Goal: Task Accomplishment & Management: Complete application form

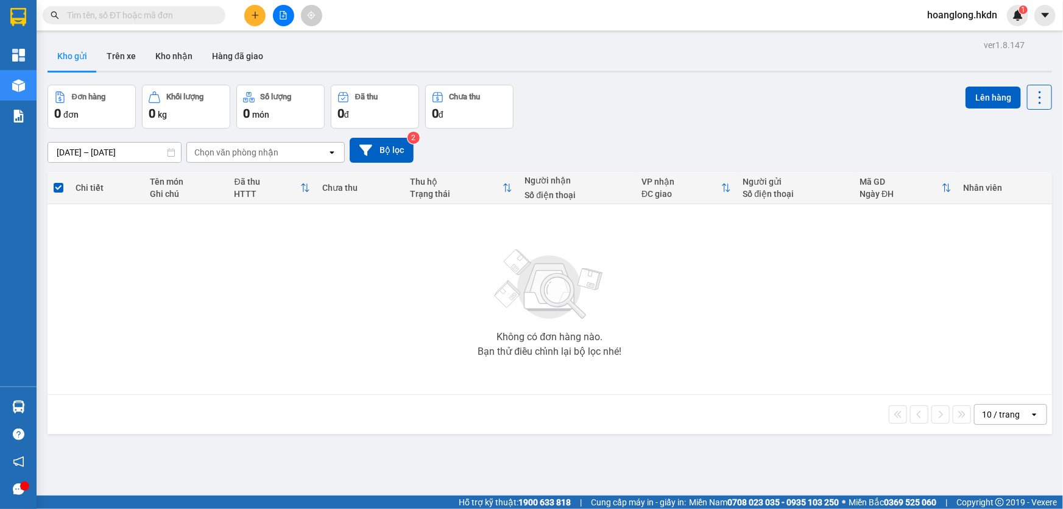
drag, startPoint x: 0, startPoint y: 0, endPoint x: 256, endPoint y: 15, distance: 256.2
click at [256, 15] on icon "plus" at bounding box center [255, 15] width 7 height 1
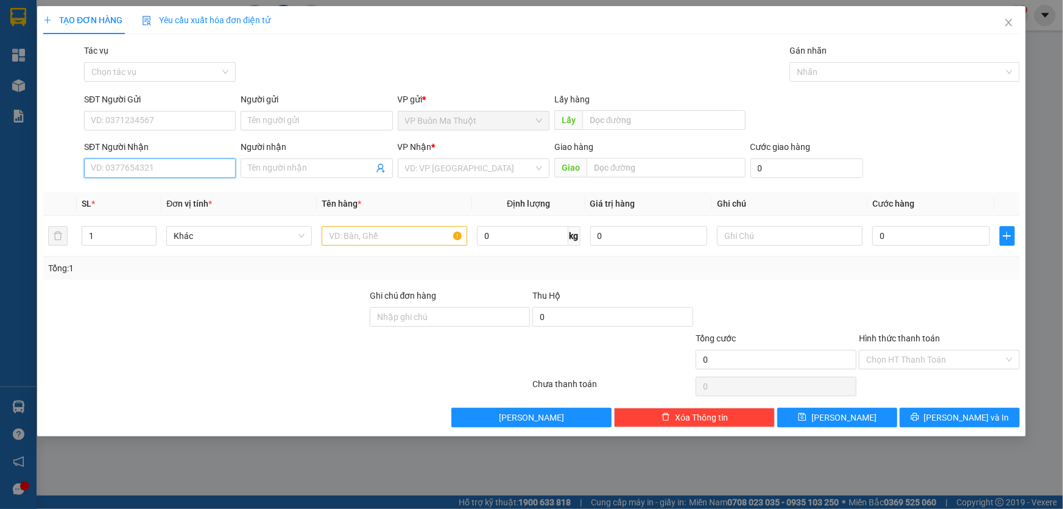
click at [187, 169] on input "SĐT Người Nhận" at bounding box center [160, 167] width 152 height 19
type input "0901615519"
click at [429, 174] on input "search" at bounding box center [469, 168] width 129 height 18
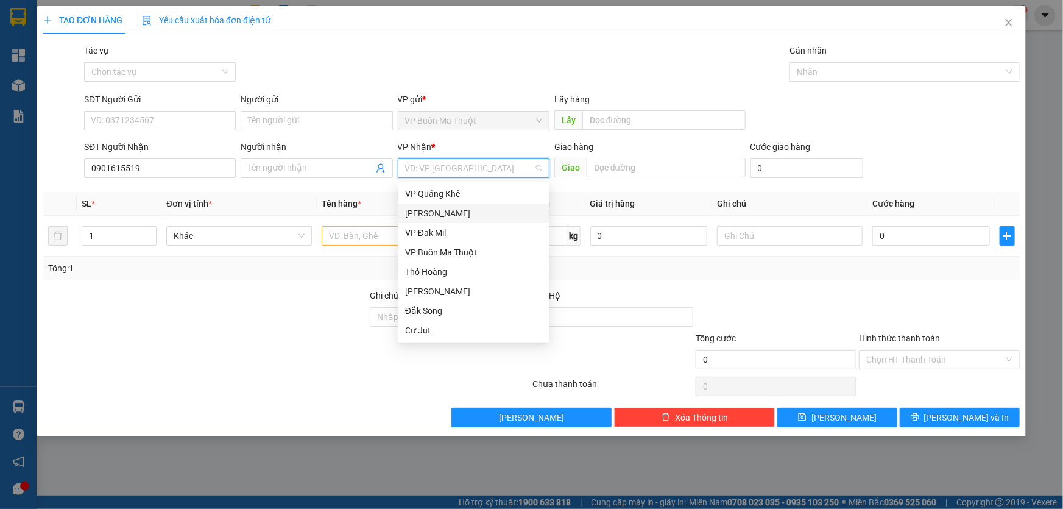
click at [431, 206] on div "[PERSON_NAME]" at bounding box center [473, 212] width 137 height 13
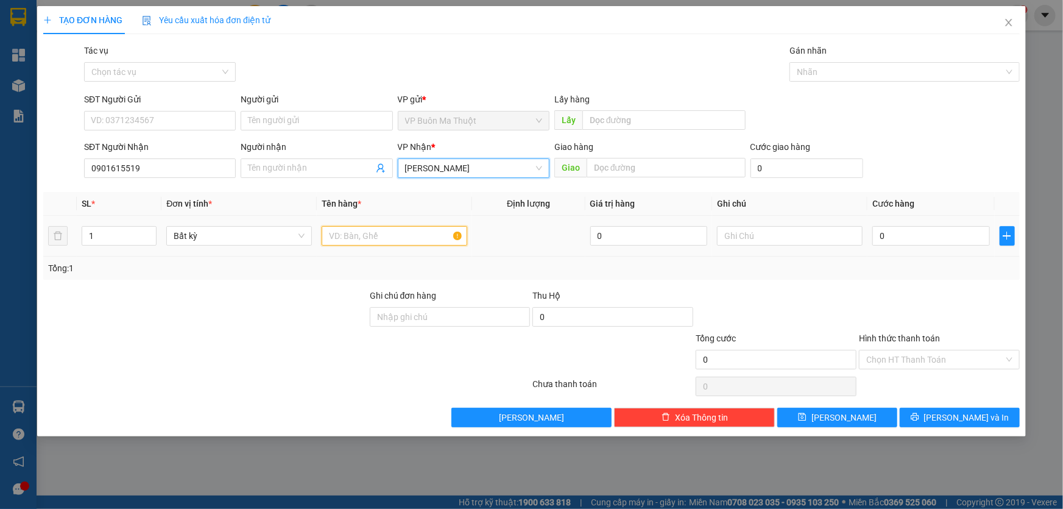
click at [379, 236] on input "text" at bounding box center [395, 235] width 146 height 19
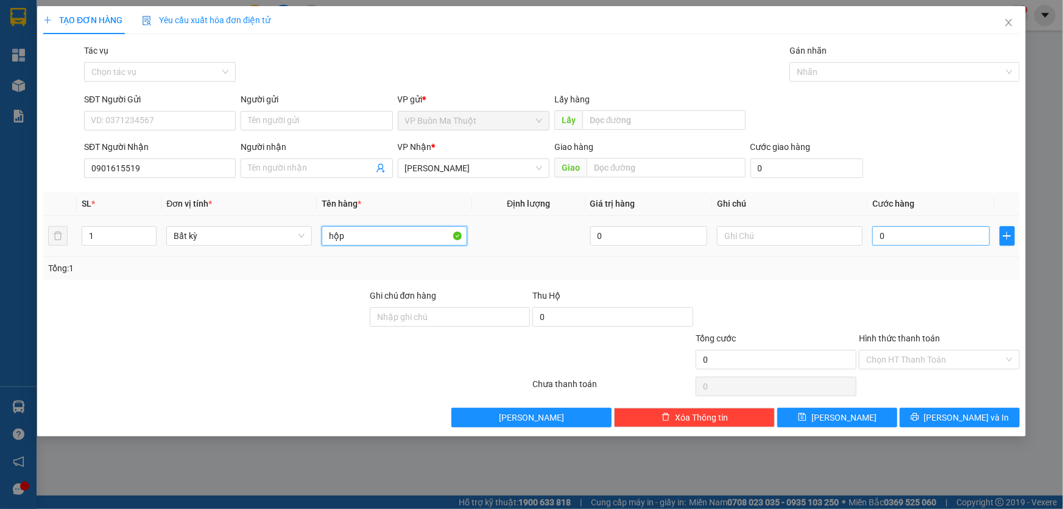
type input "hộp"
click at [912, 238] on input "0" at bounding box center [931, 235] width 118 height 19
type input "2"
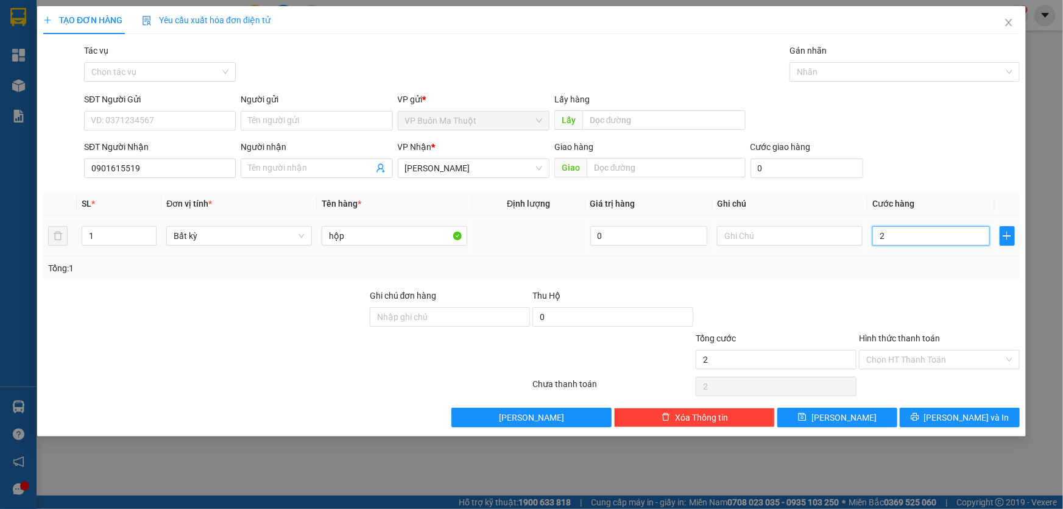
type input "20"
type input "200"
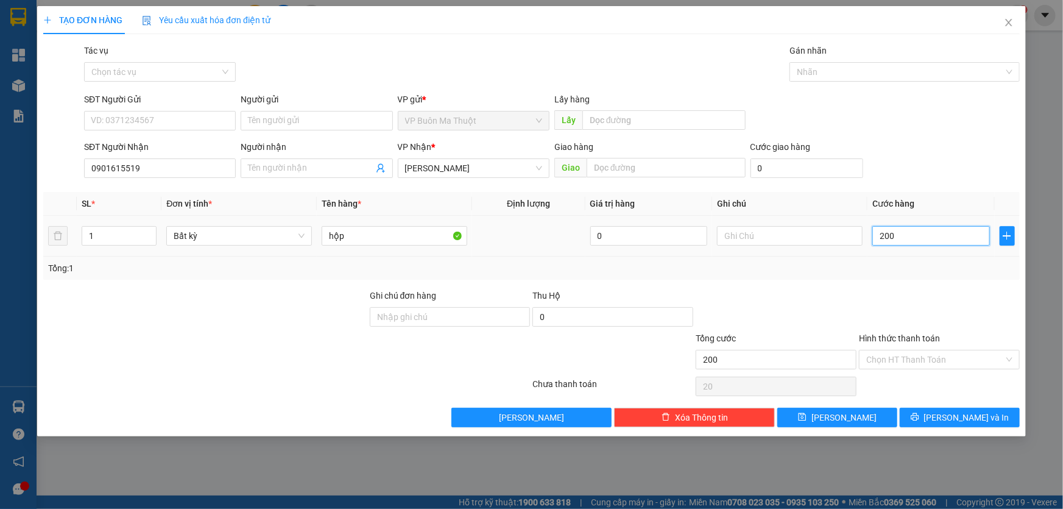
type input "200"
type input "2.000"
type input "20.000"
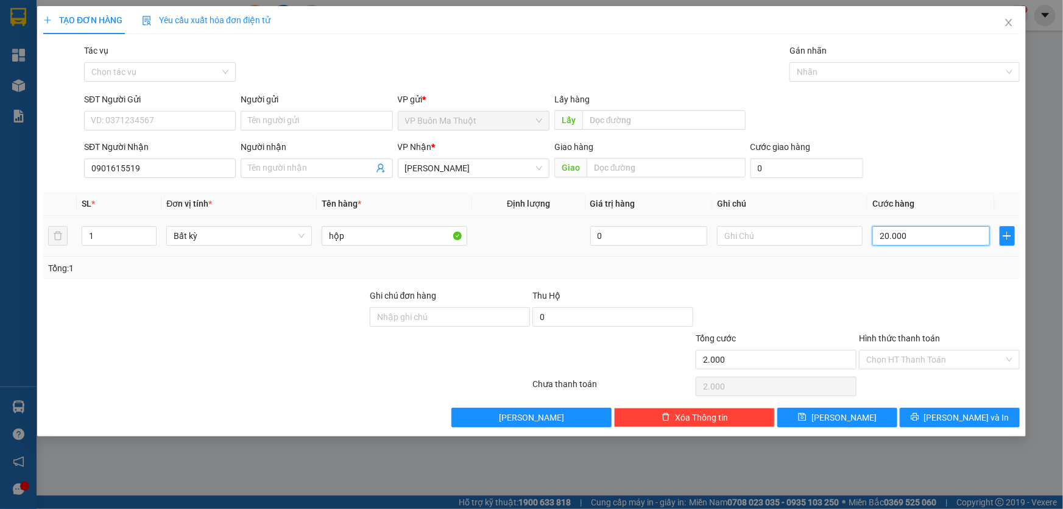
type input "20.000"
click at [911, 358] on input "Hình thức thanh toán" at bounding box center [935, 359] width 138 height 18
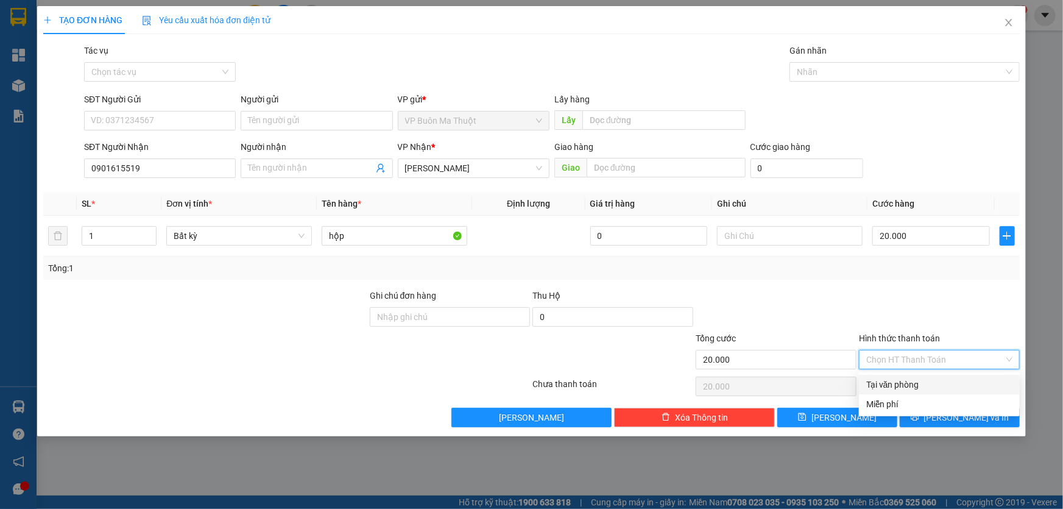
click at [903, 378] on div "Tại văn phòng" at bounding box center [939, 384] width 146 height 13
type input "0"
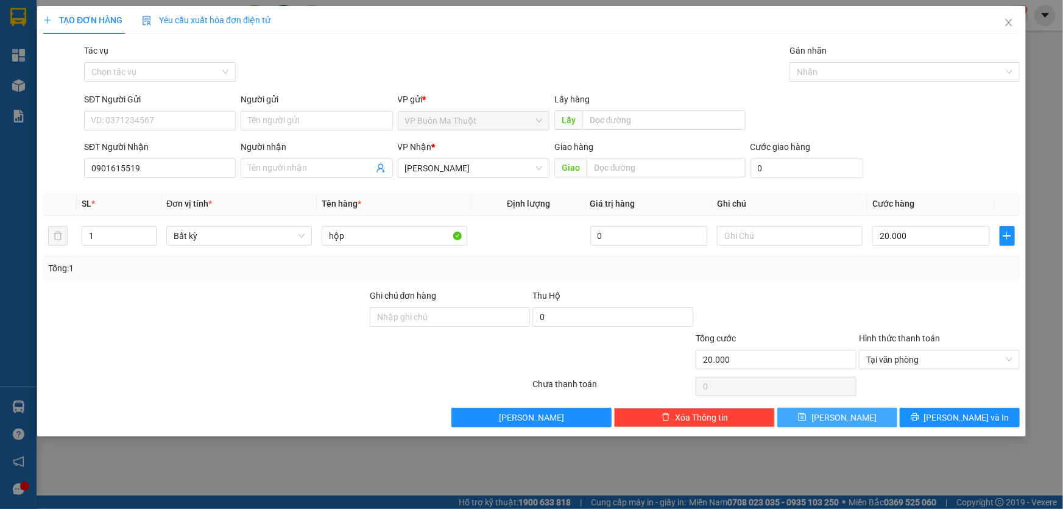
click at [854, 409] on button "[PERSON_NAME]" at bounding box center [837, 416] width 120 height 19
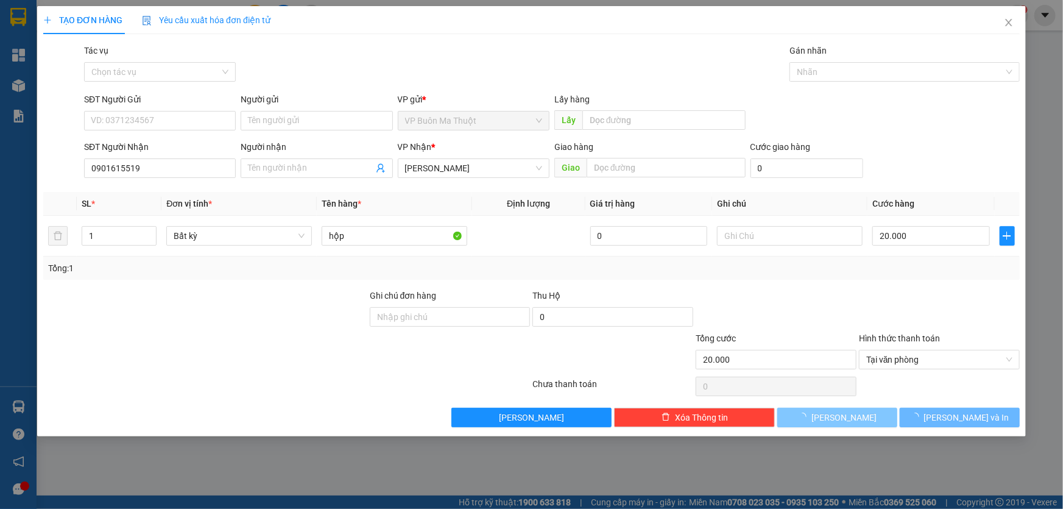
type input "0"
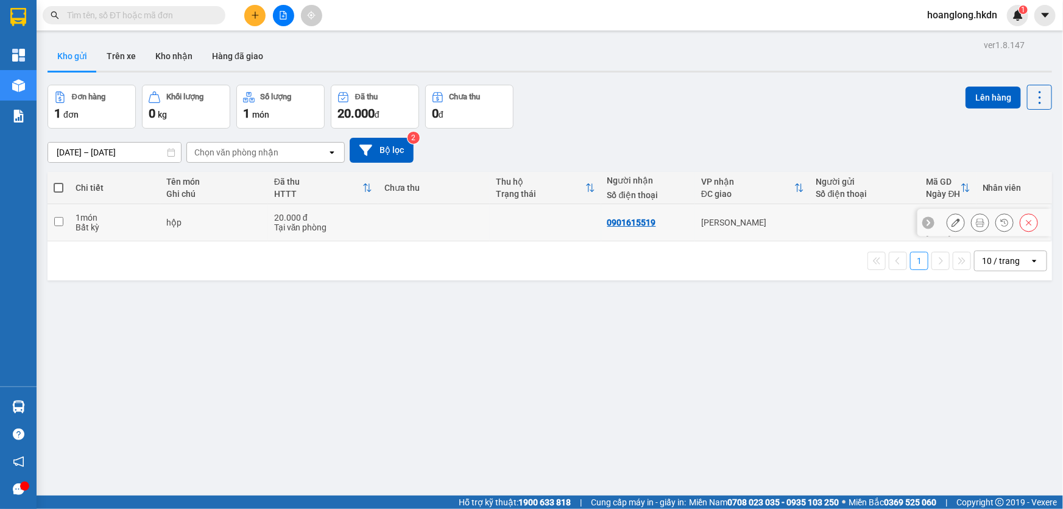
click at [311, 234] on td "20.000 đ Tại văn phòng" at bounding box center [323, 222] width 110 height 37
checkbox input "true"
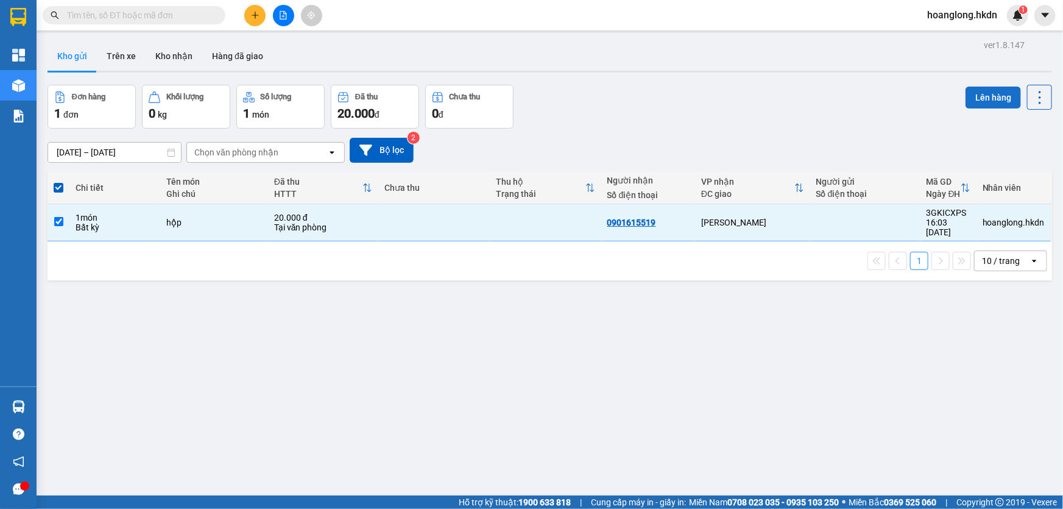
click at [997, 99] on button "Lên hàng" at bounding box center [992, 97] width 55 height 22
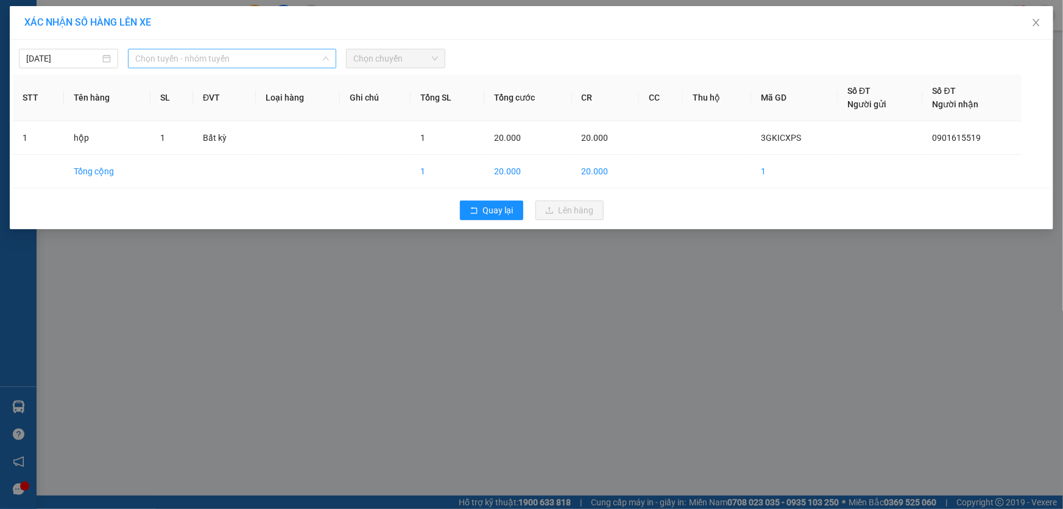
click at [264, 55] on span "Chọn tuyến - nhóm tuyến" at bounding box center [232, 58] width 194 height 18
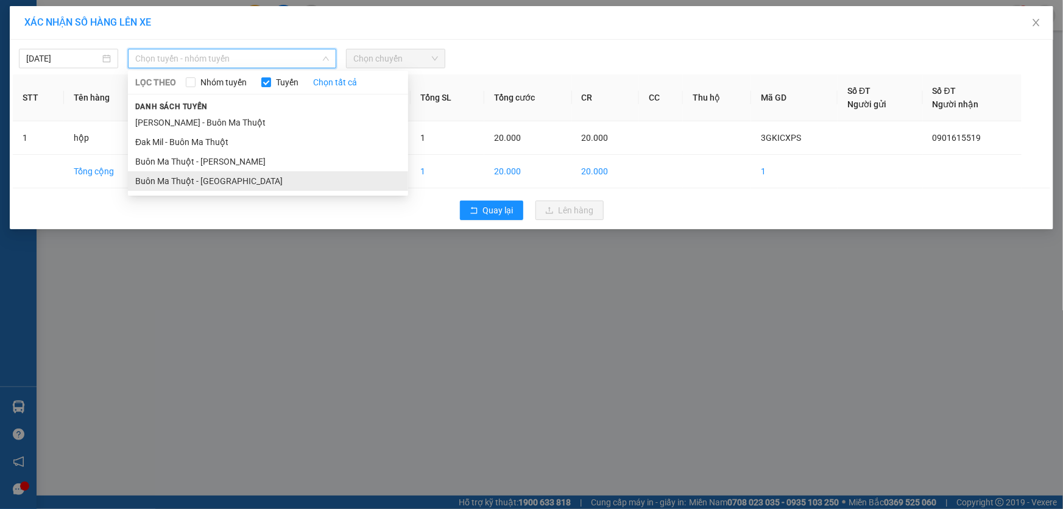
click at [245, 177] on li "Buôn Ma Thuột - [GEOGRAPHIC_DATA]" at bounding box center [268, 180] width 280 height 19
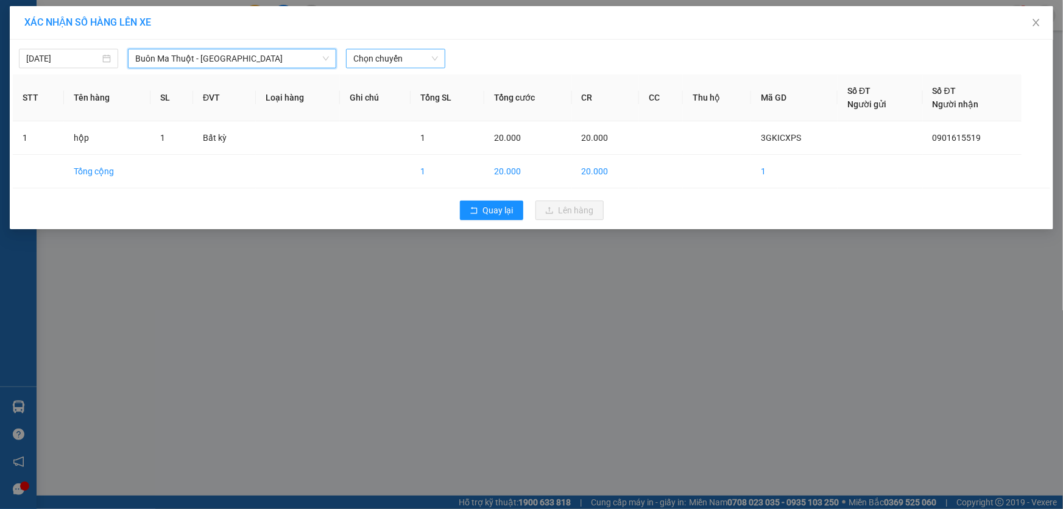
click at [395, 64] on span "Chọn chuyến" at bounding box center [395, 58] width 85 height 18
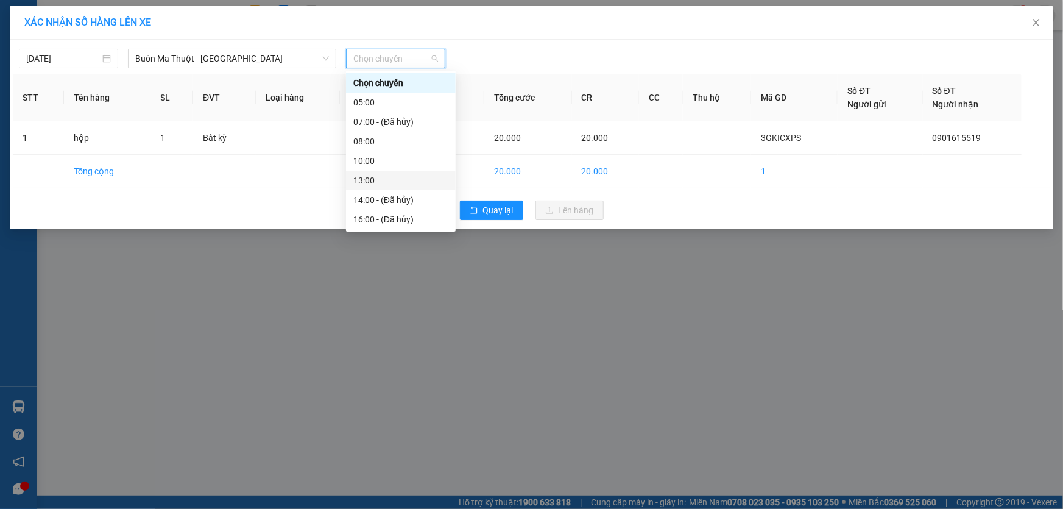
scroll to position [38, 0]
click at [386, 206] on div "16:30 (TC)" at bounding box center [400, 200] width 95 height 13
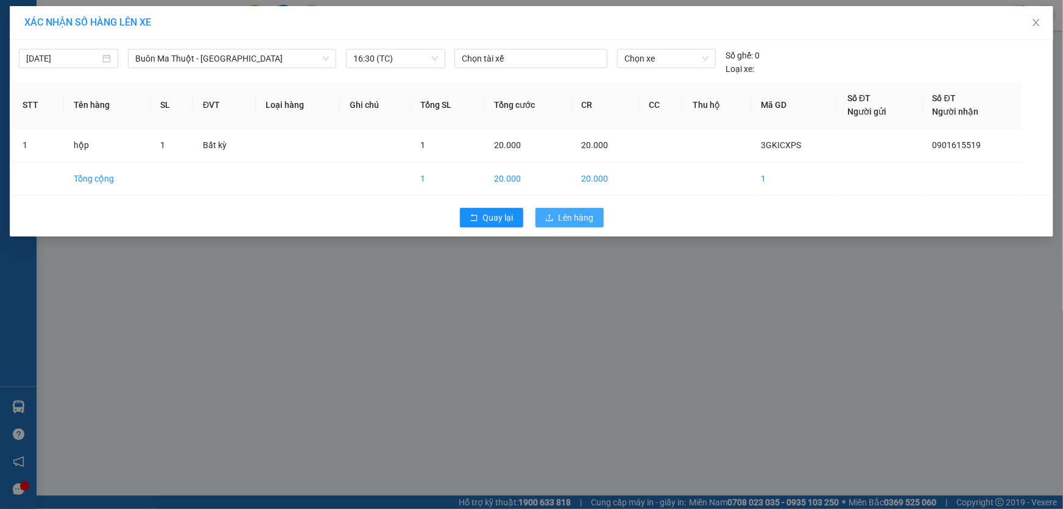
click at [550, 222] on span "upload" at bounding box center [549, 218] width 9 height 10
